Goal: Task Accomplishment & Management: Complete application form

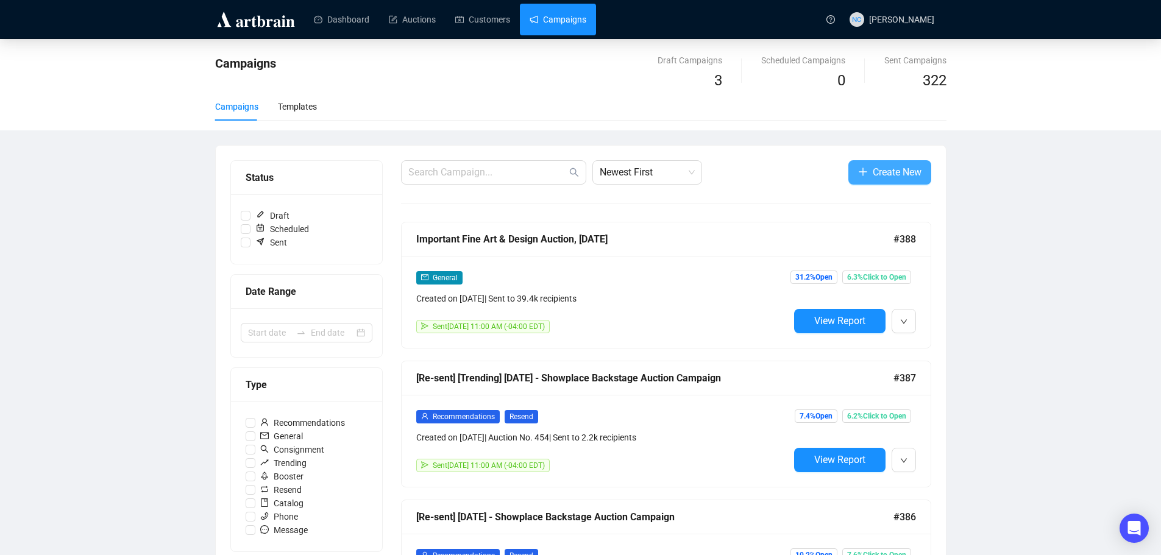
click at [900, 167] on span "Create New" at bounding box center [897, 172] width 49 height 15
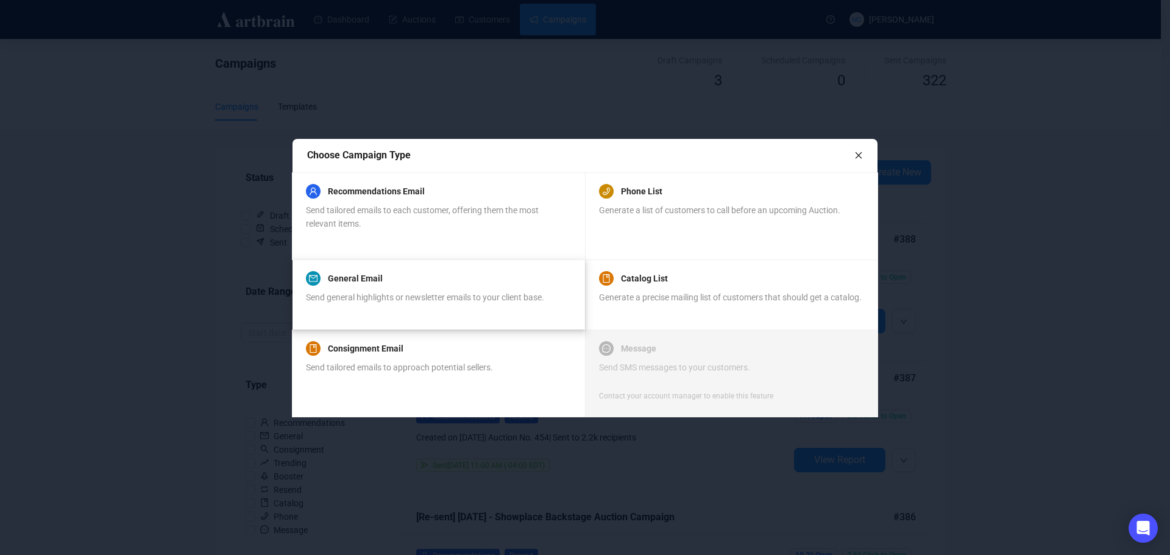
click at [460, 293] on span "Send general highlights or newsletter emails to your client base." at bounding box center [425, 298] width 238 height 10
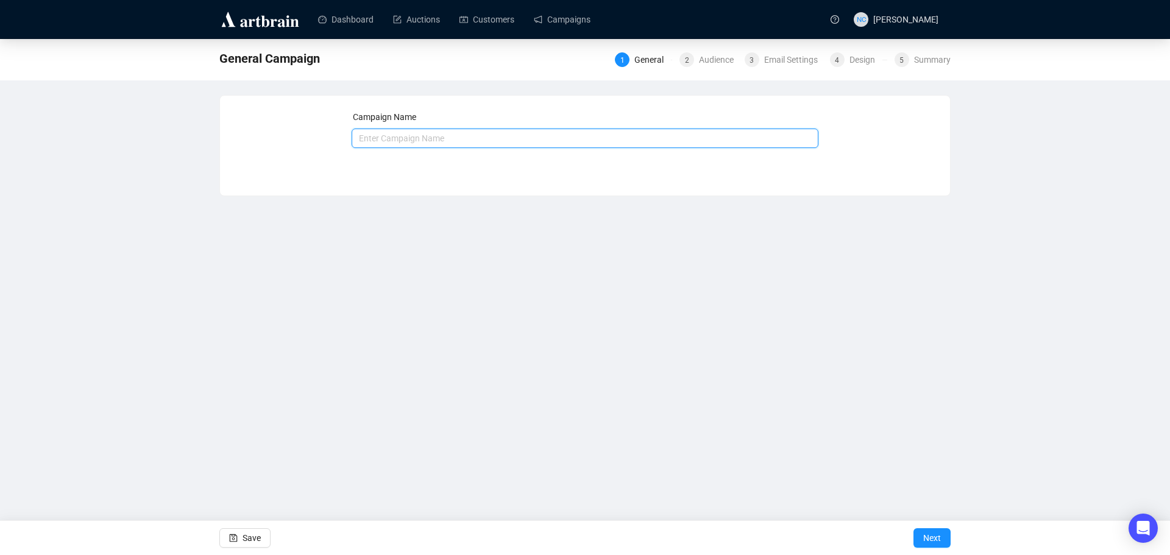
click at [441, 138] on input "text" at bounding box center [586, 139] width 468 height 20
click at [408, 139] on input "Tag Sale Nov 22-24" at bounding box center [586, 139] width 468 height 20
type input "Tag Sale Sep 26-28"
click at [939, 533] on span "Next" at bounding box center [932, 538] width 18 height 34
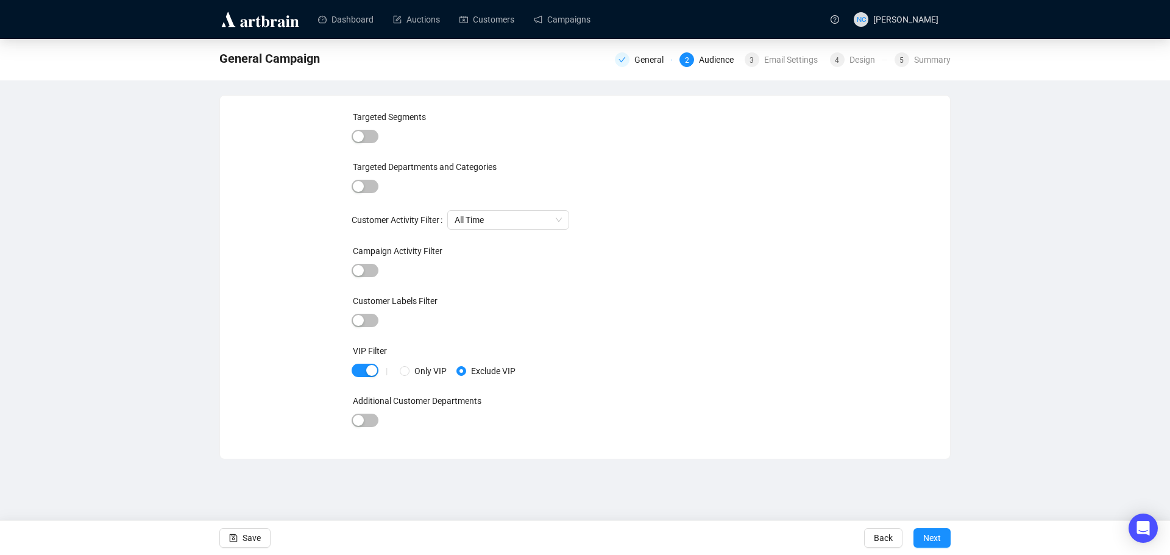
click at [939, 533] on span "Next" at bounding box center [932, 538] width 18 height 34
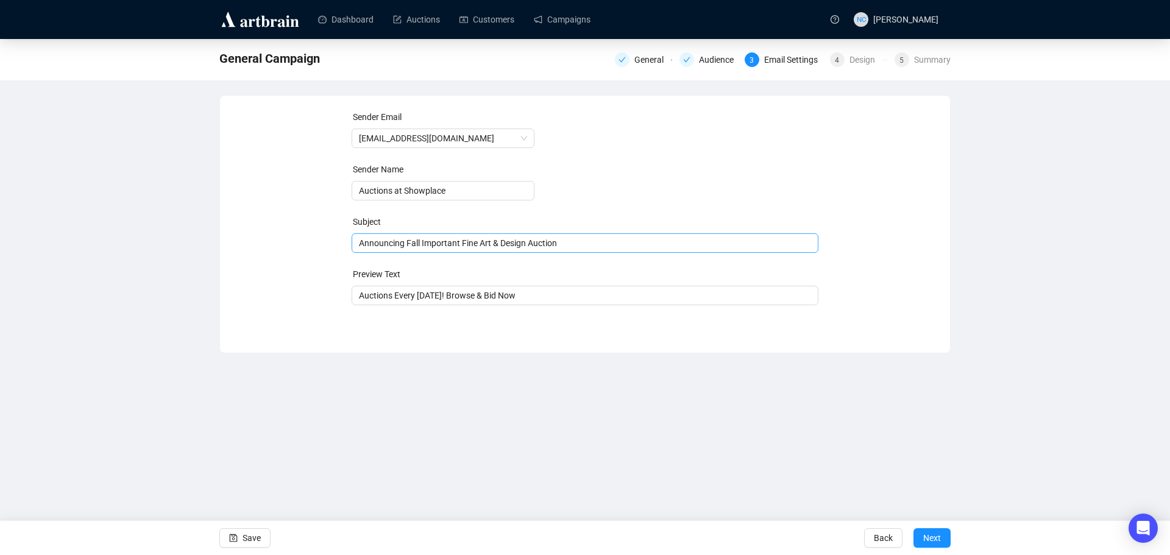
click at [520, 245] on span "Announcing Fall Important Fine Art & Design Auction" at bounding box center [586, 243] width 468 height 10
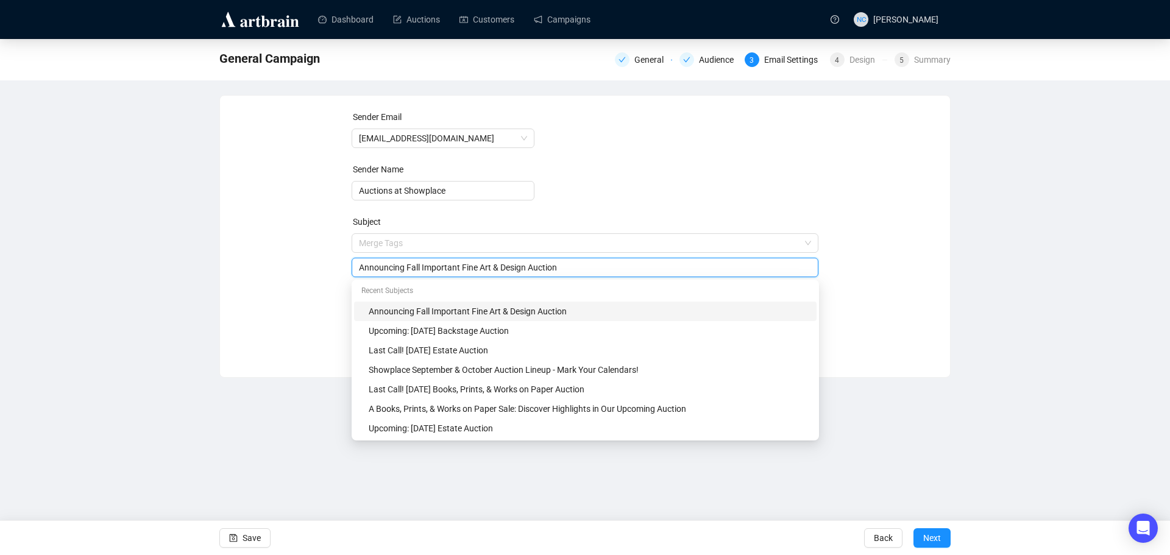
drag, startPoint x: 583, startPoint y: 265, endPoint x: 288, endPoint y: 260, distance: 294.5
click at [288, 260] on div "Sender Email auctions@nyshowplace.com Sender Name Auctions at Showplace Subject…" at bounding box center [585, 227] width 701 height 234
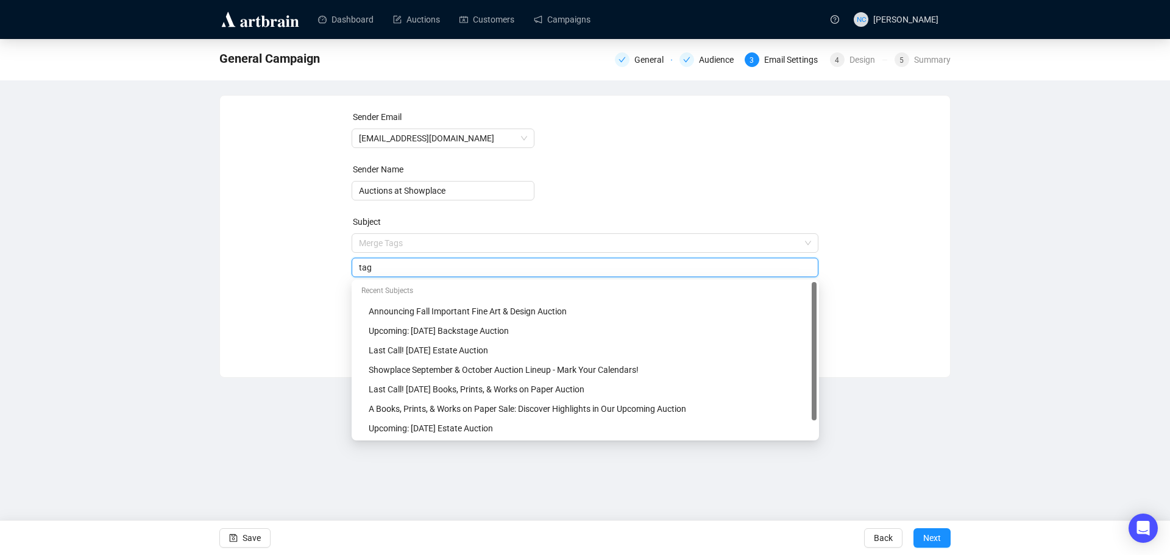
drag, startPoint x: 386, startPoint y: 269, endPoint x: 354, endPoint y: 269, distance: 32.3
click at [354, 269] on div "tag" at bounding box center [586, 268] width 468 height 20
paste input "All Weekend Long: Tag Sale in [GEOGRAPHIC_DATA]"
click at [357, 268] on div "All Weekend Long: Tag Sale in [GEOGRAPHIC_DATA]" at bounding box center [586, 268] width 468 height 20
click at [361, 268] on input "All Weekend Long: Tag Sale in [GEOGRAPHIC_DATA]" at bounding box center [585, 267] width 453 height 13
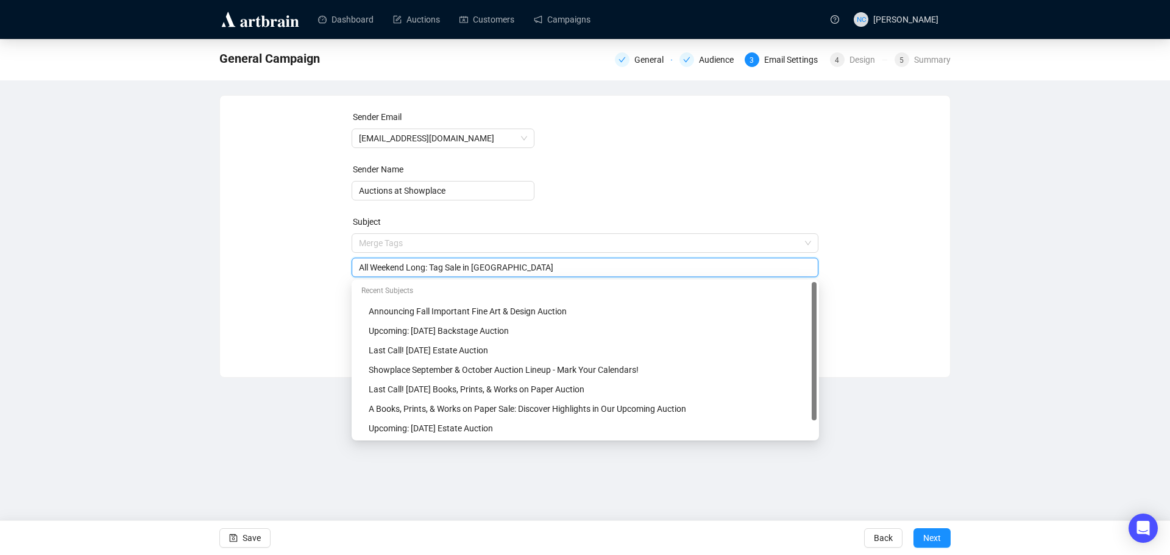
drag, startPoint x: 360, startPoint y: 267, endPoint x: 427, endPoint y: 263, distance: 67.8
click at [427, 263] on input "All Weekend Long: Tag Sale in [GEOGRAPHIC_DATA]" at bounding box center [585, 267] width 453 height 13
type input "Sep 26-28: Tag Sale in Astoria"
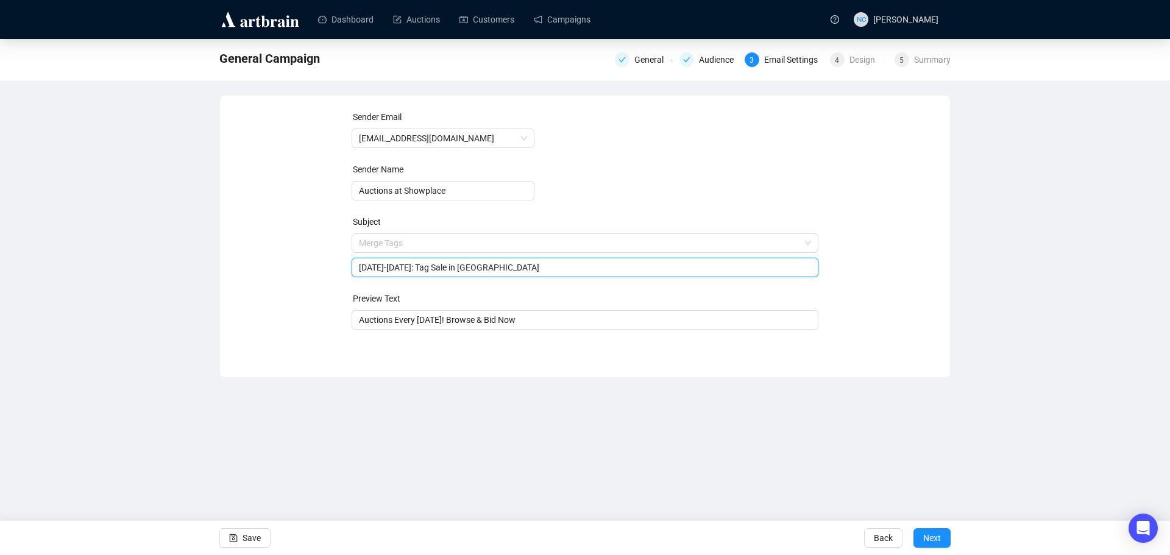
drag, startPoint x: 298, startPoint y: 285, endPoint x: 283, endPoint y: 291, distance: 15.8
click at [295, 286] on div "Sender Email auctions@nyshowplace.com Sender Name Auctions at Showplace Subject…" at bounding box center [585, 227] width 701 height 234
click at [935, 538] on span "Next" at bounding box center [932, 538] width 18 height 34
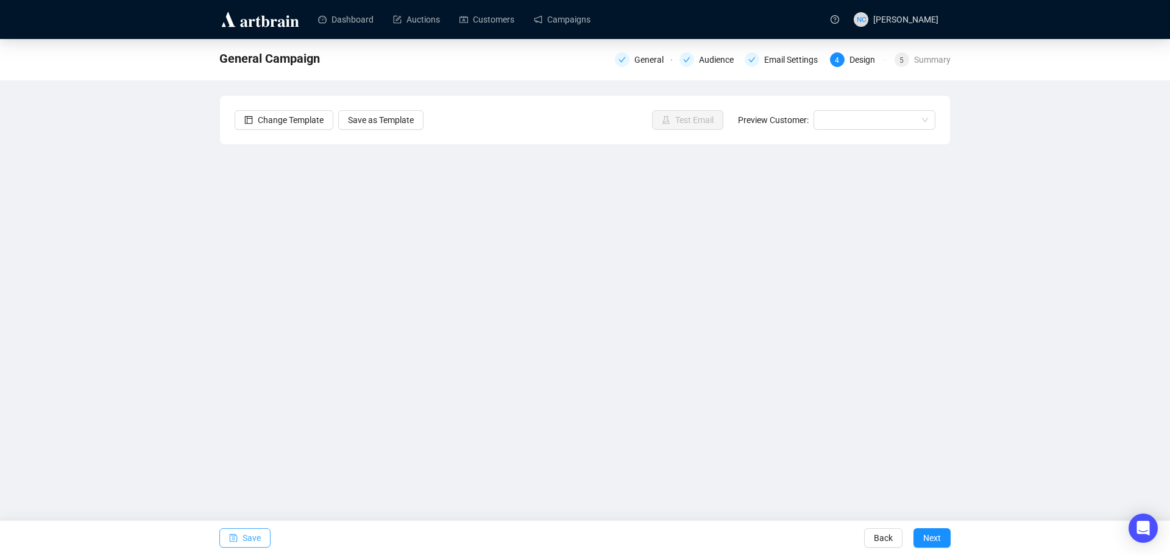
click at [239, 538] on button "Save" at bounding box center [244, 538] width 51 height 20
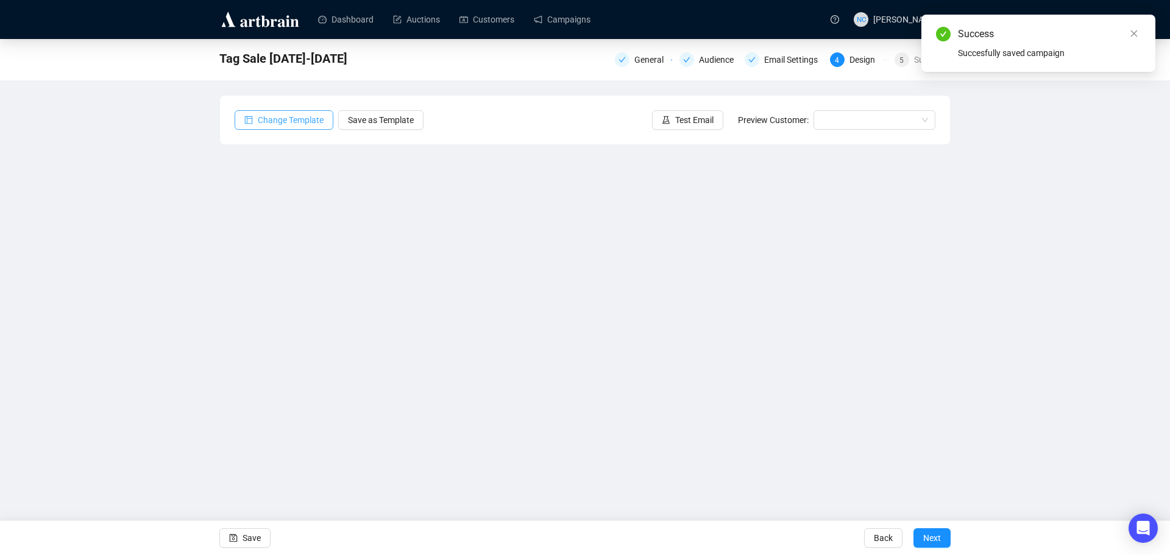
click at [307, 121] on span "Change Template" at bounding box center [291, 119] width 66 height 13
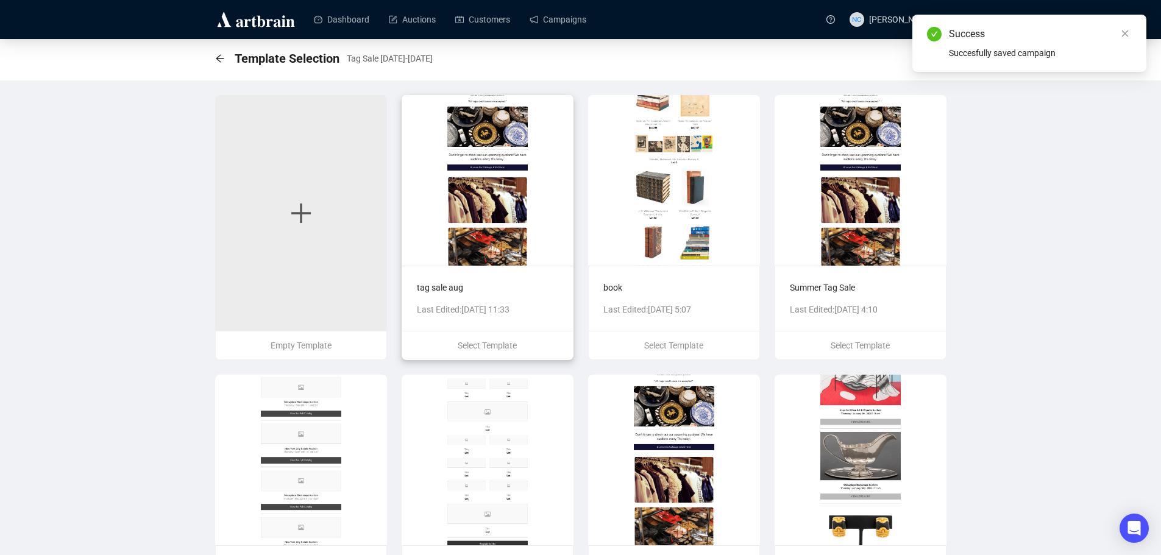
click at [502, 179] on img at bounding box center [488, 180] width 172 height 171
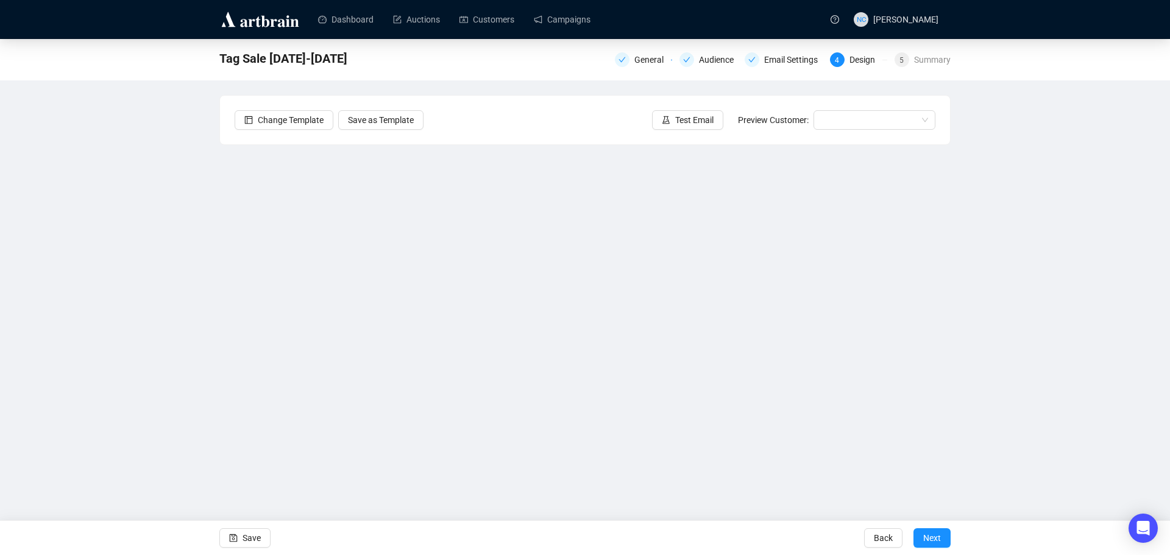
click at [193, 295] on div "Tag Sale Sep 26-28 General Audience Email Settings 4 Design 5 Summary Change Te…" at bounding box center [585, 264] width 1170 height 450
click at [249, 546] on span "Save" at bounding box center [252, 538] width 18 height 34
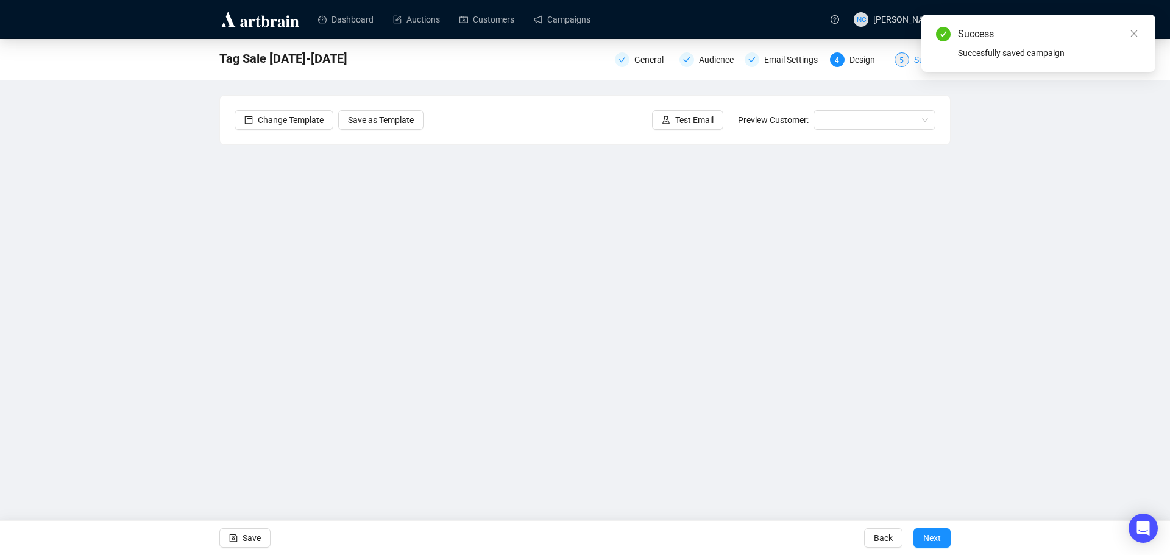
click at [916, 64] on div "Summary" at bounding box center [932, 59] width 37 height 15
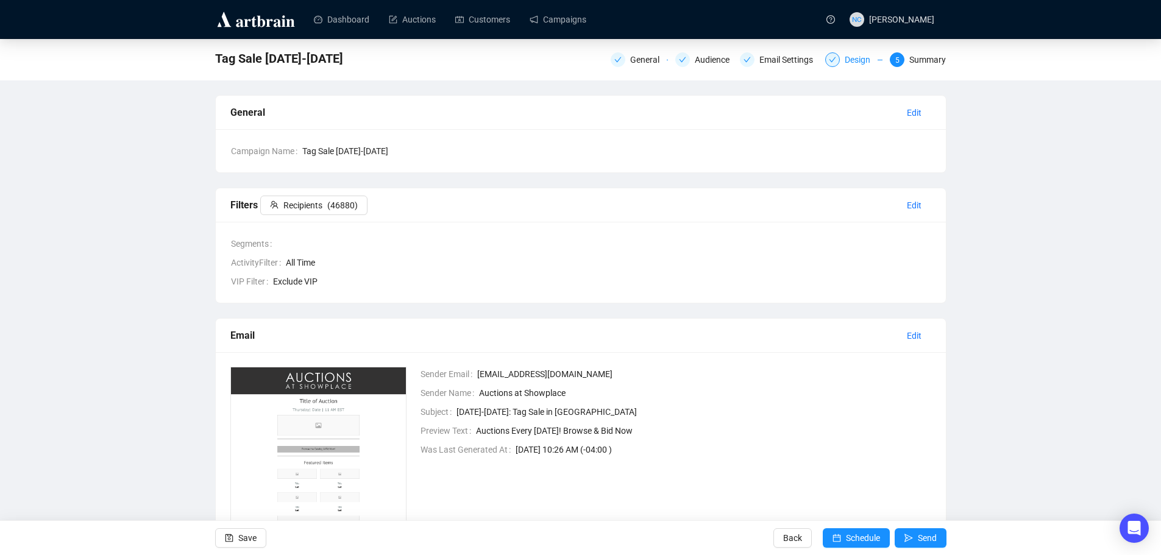
click at [852, 62] on div "Design" at bounding box center [861, 59] width 33 height 15
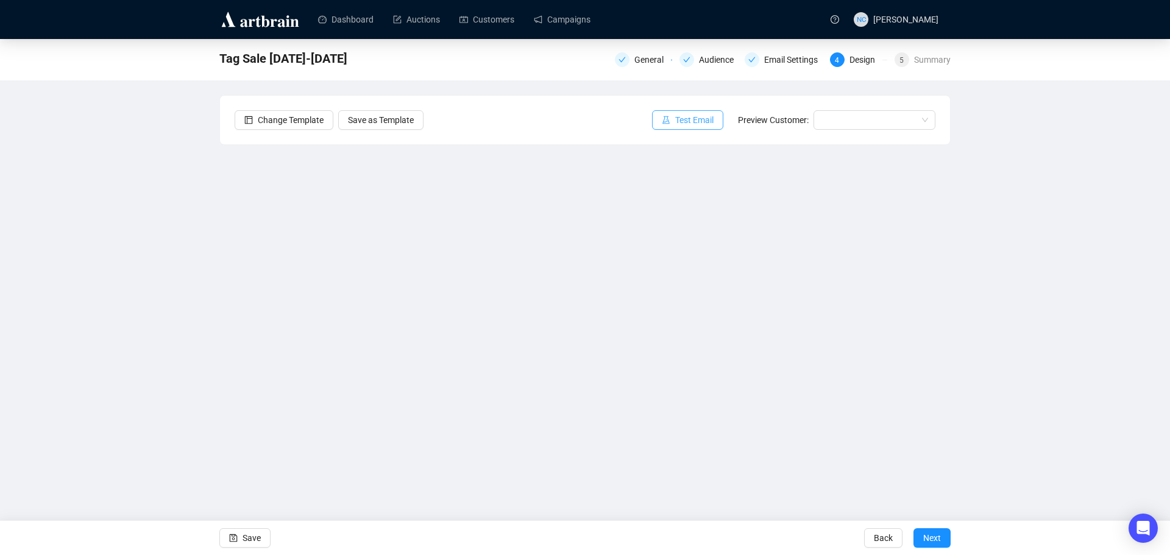
click at [681, 122] on span "Test Email" at bounding box center [694, 119] width 38 height 13
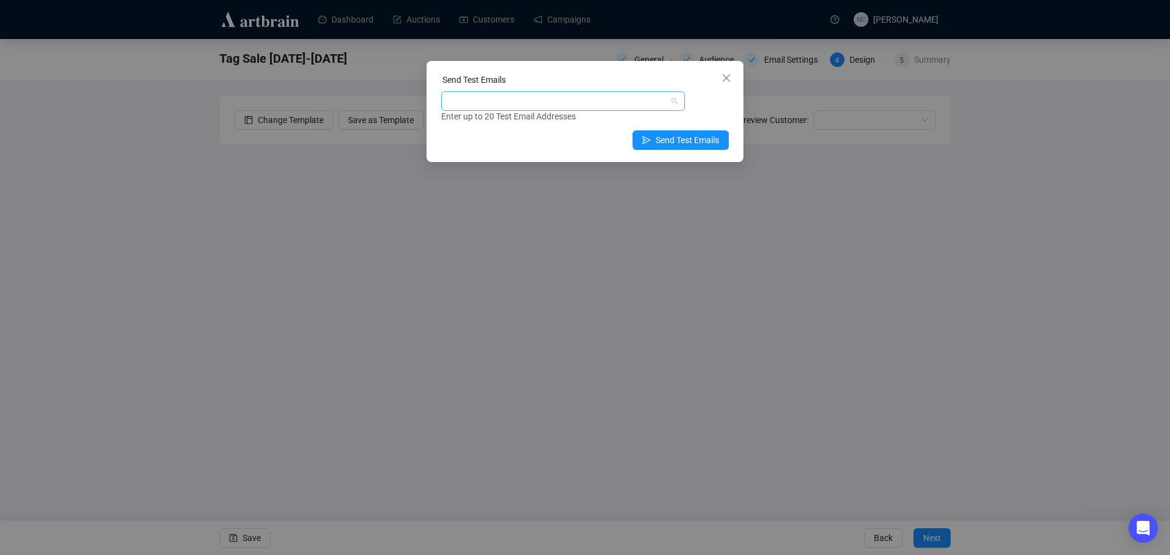
click at [588, 99] on div at bounding box center [557, 101] width 226 height 17
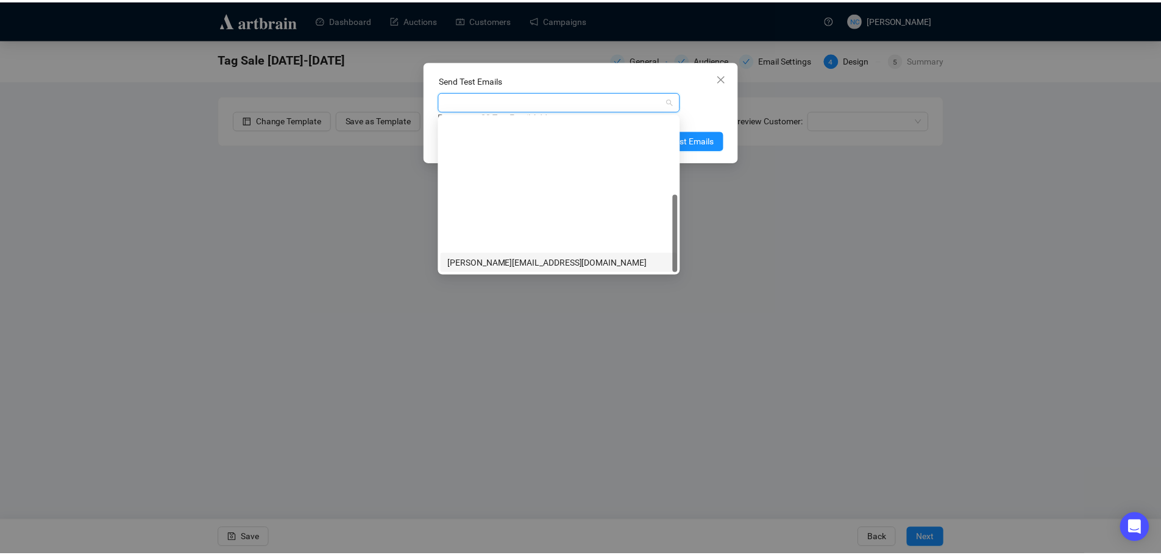
scroll to position [156, 0]
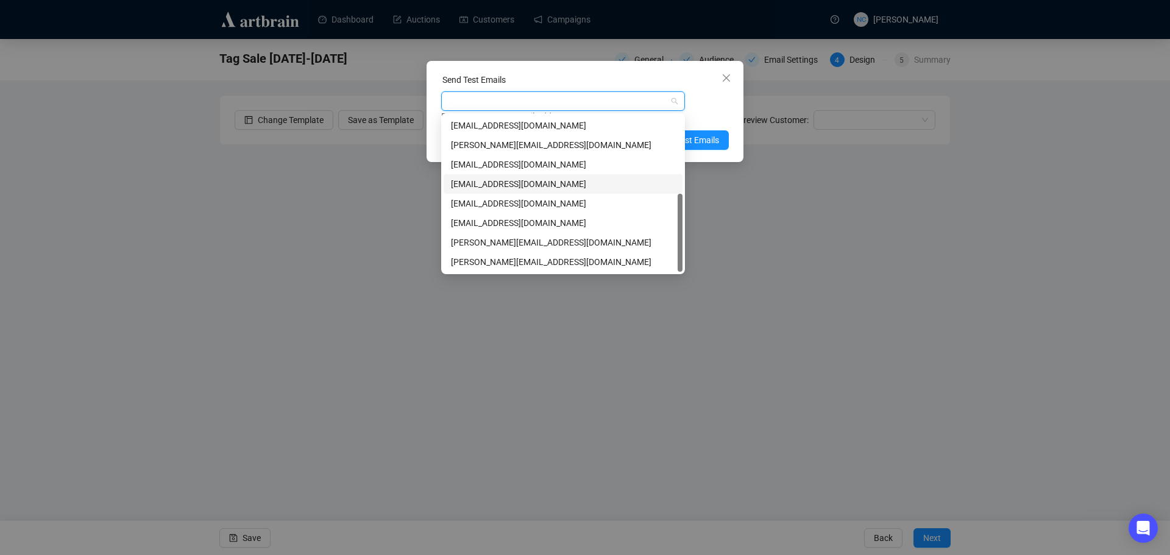
click at [580, 180] on div "nickcheng.ust@gmail.com" at bounding box center [563, 183] width 224 height 13
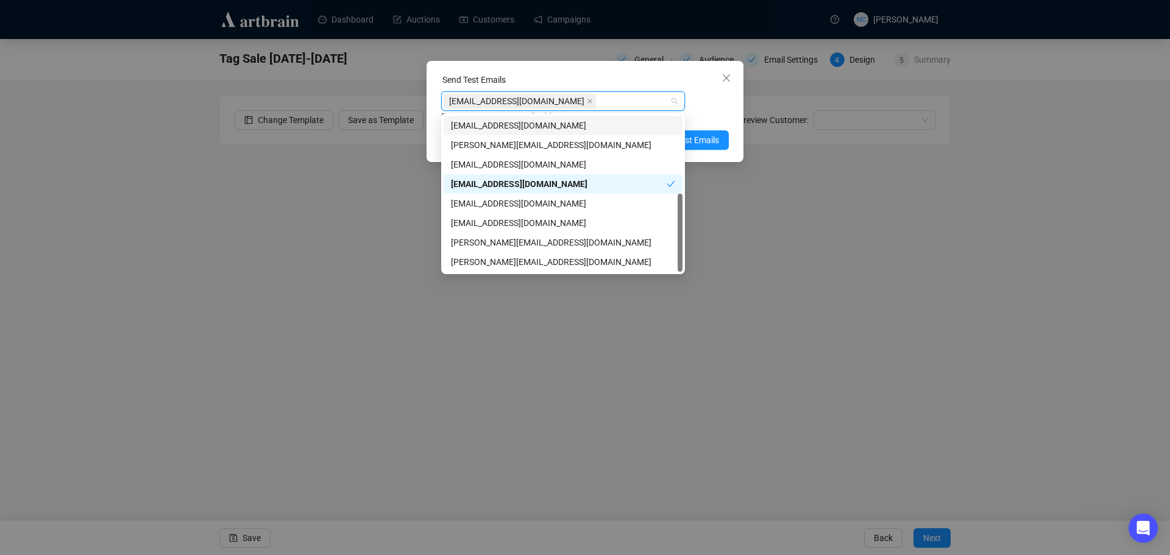
click at [616, 84] on div "Send Test Emails" at bounding box center [585, 82] width 288 height 18
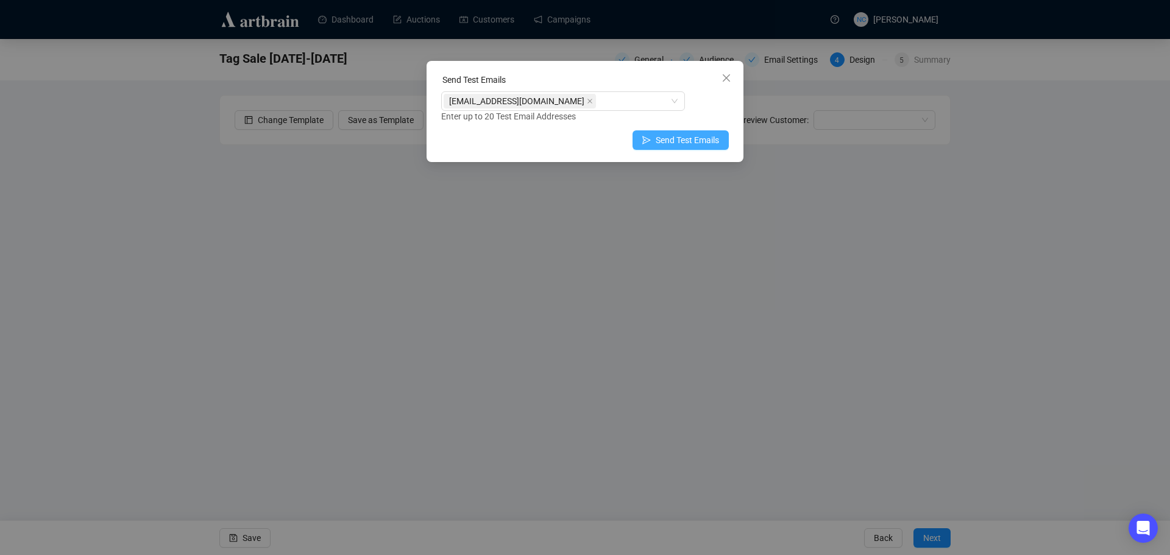
click at [713, 143] on span "Send Test Emails" at bounding box center [687, 139] width 63 height 13
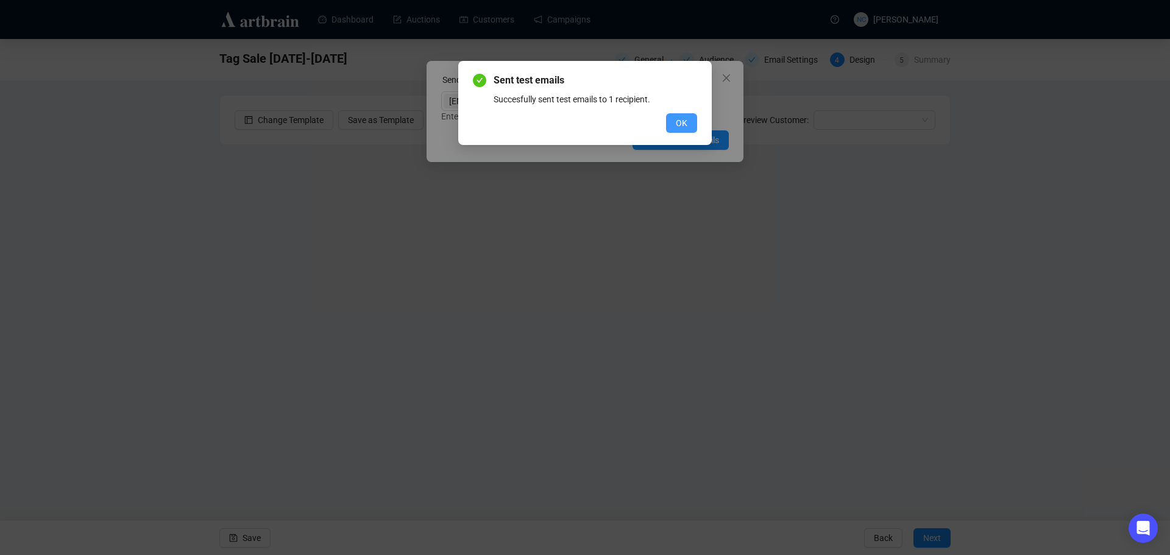
click at [683, 122] on span "OK" at bounding box center [682, 122] width 12 height 13
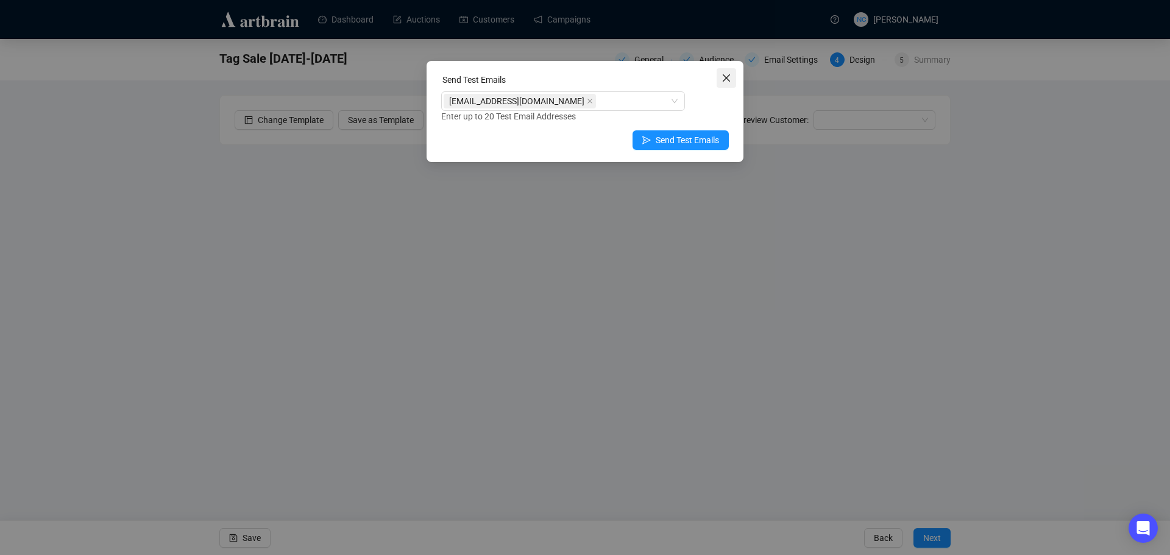
click at [719, 80] on span "Close" at bounding box center [727, 78] width 20 height 10
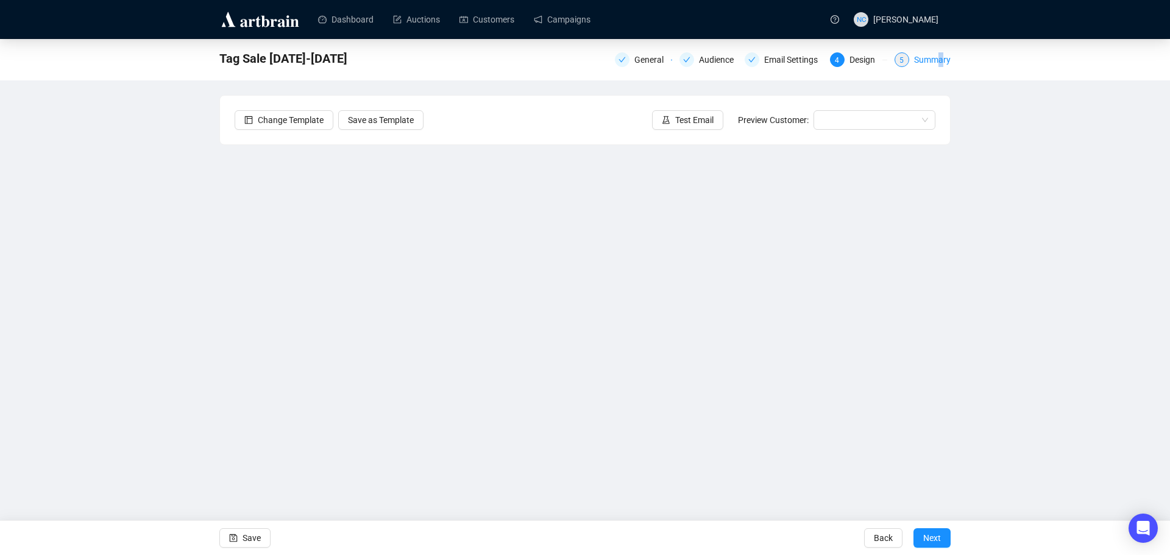
click at [940, 62] on div "Summary" at bounding box center [932, 59] width 37 height 15
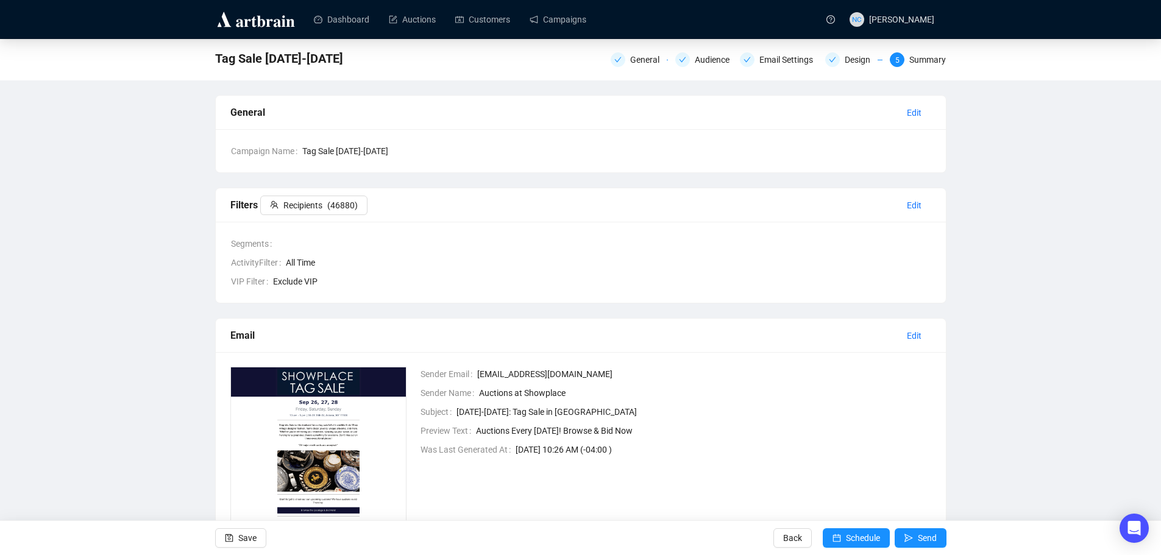
click at [965, 113] on div "Tag Sale Sep 26-28 General Audience Email Settings Design 5 Summary General Edi…" at bounding box center [580, 333] width 1161 height 588
click at [565, 21] on link "Campaigns" at bounding box center [558, 20] width 57 height 32
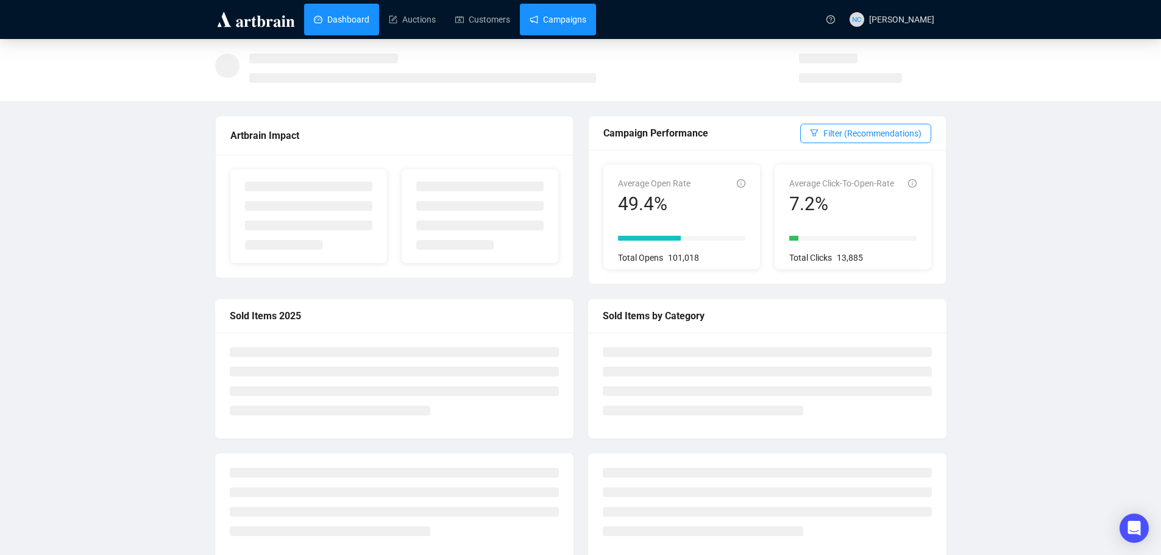
click at [569, 21] on link "Campaigns" at bounding box center [558, 20] width 57 height 32
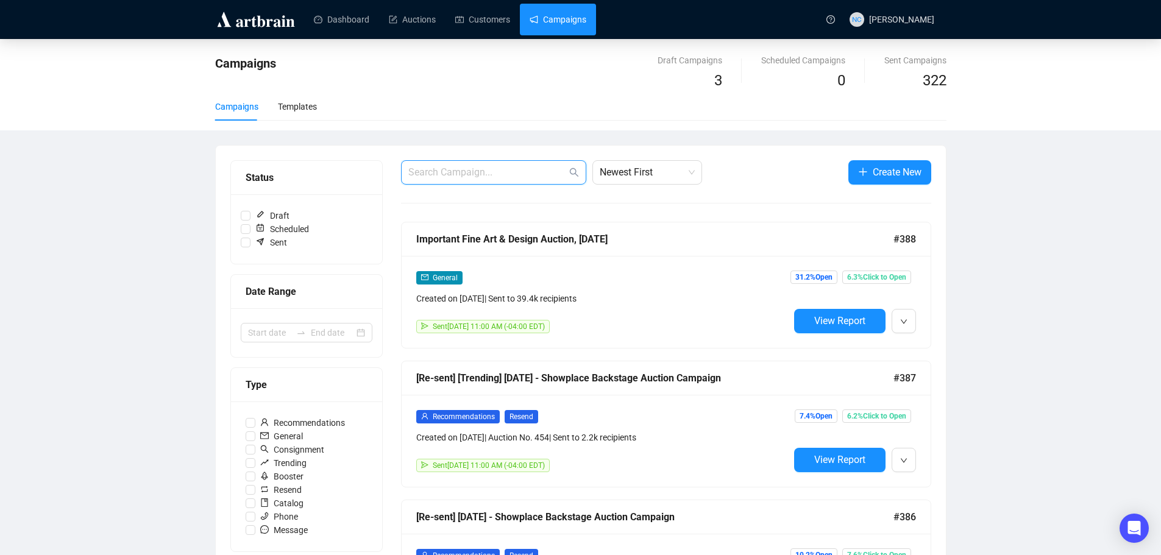
click at [498, 174] on input "text" at bounding box center [487, 172] width 158 height 15
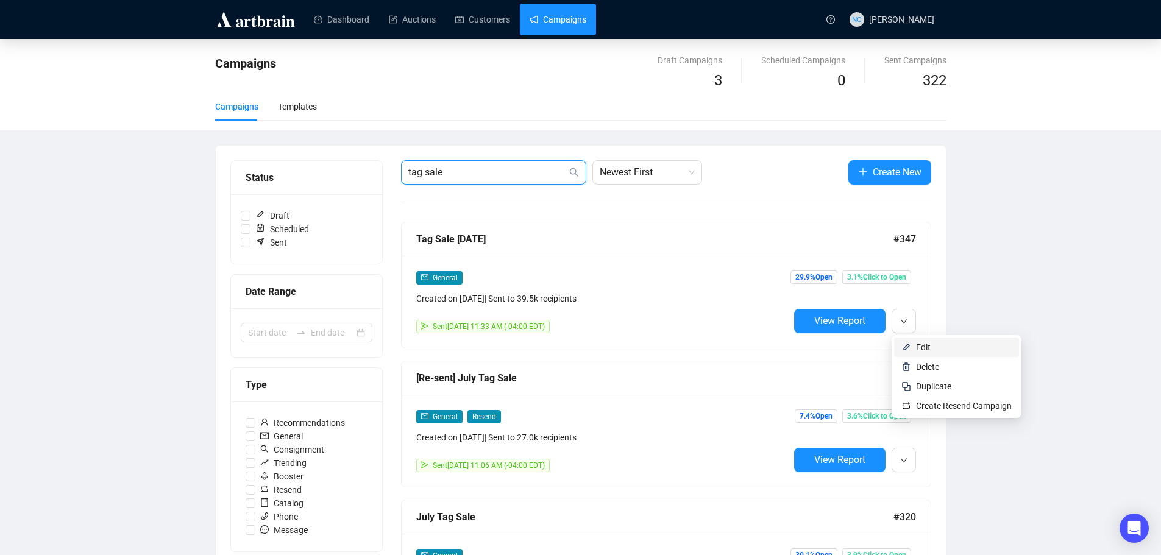
type input "tag sale"
click at [972, 352] on span "Edit" at bounding box center [964, 347] width 96 height 13
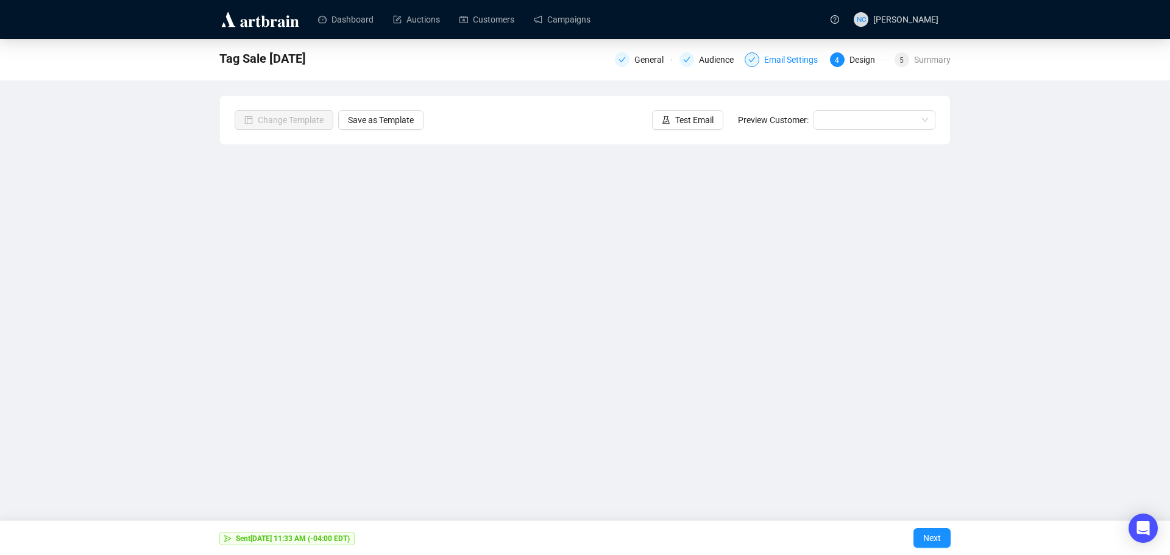
click at [795, 59] on div "Email Settings" at bounding box center [794, 59] width 61 height 15
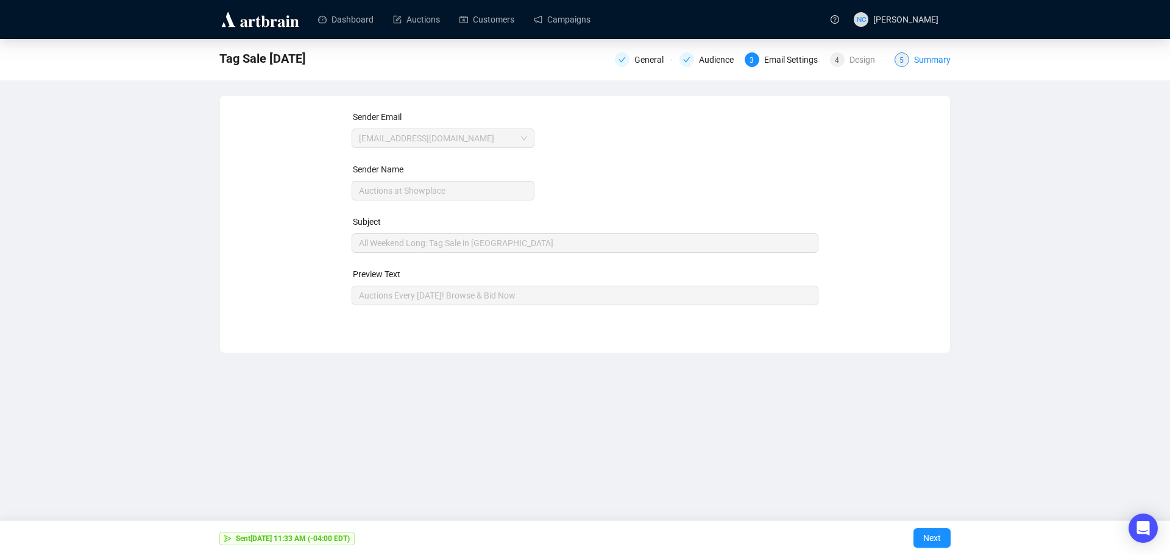
click at [917, 61] on div "Summary" at bounding box center [932, 59] width 37 height 15
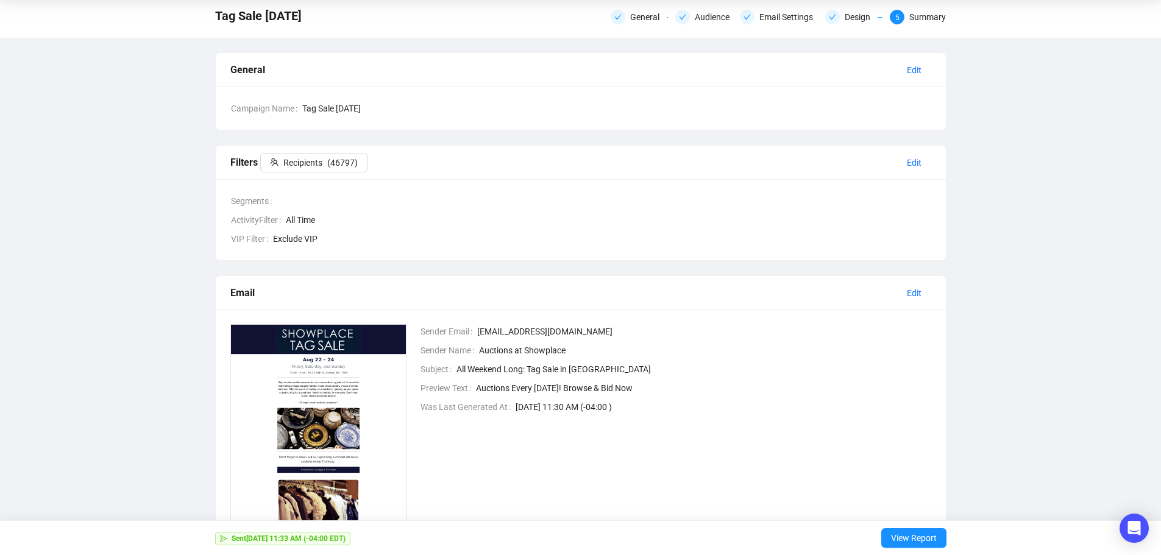
scroll to position [61, 0]
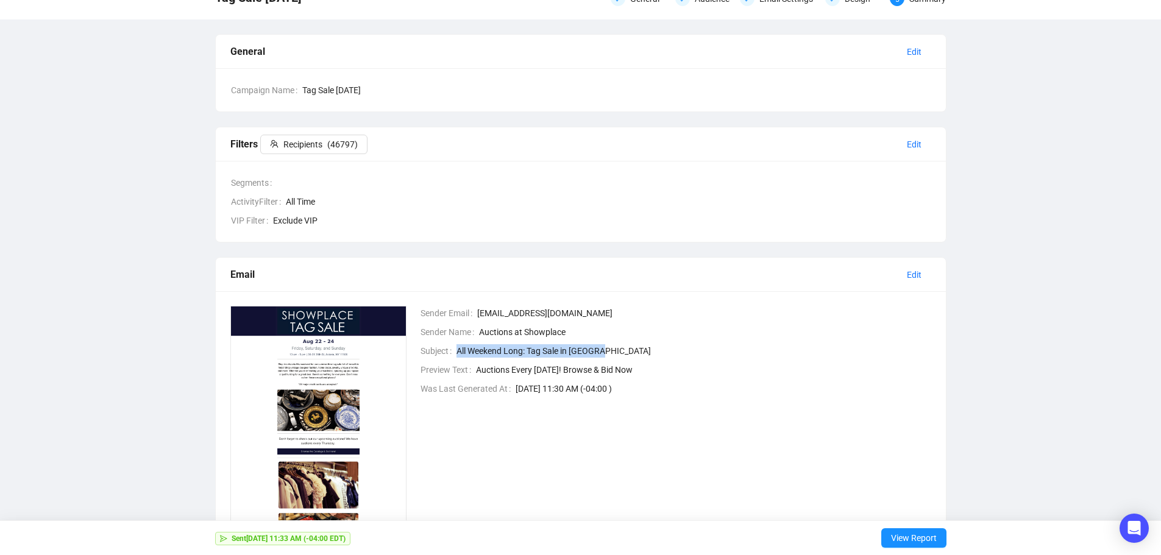
drag, startPoint x: 609, startPoint y: 350, endPoint x: 455, endPoint y: 353, distance: 154.3
click at [455, 353] on div "Subject All Weekend Long: Tag Sale in [GEOGRAPHIC_DATA]" at bounding box center [676, 350] width 511 height 13
copy div "All Weekend Long: Tag Sale in [GEOGRAPHIC_DATA]"
